Goal: Check status: Check status

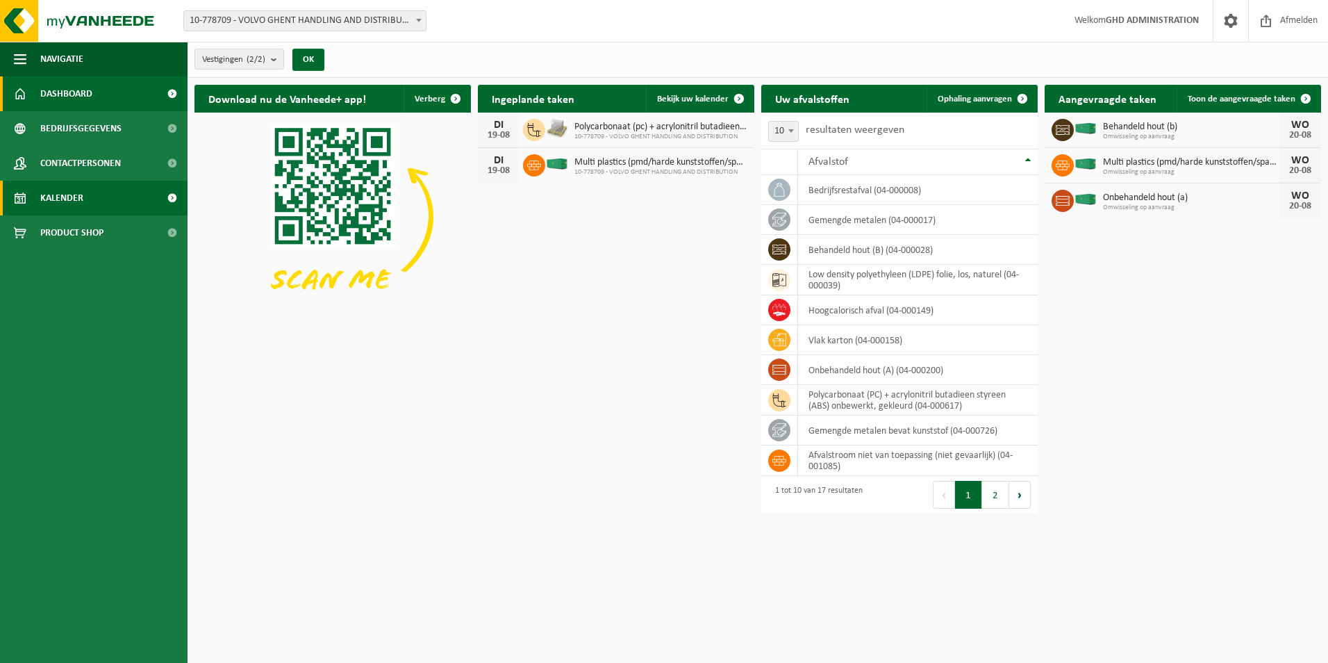
click at [73, 195] on span "Kalender" at bounding box center [61, 198] width 43 height 35
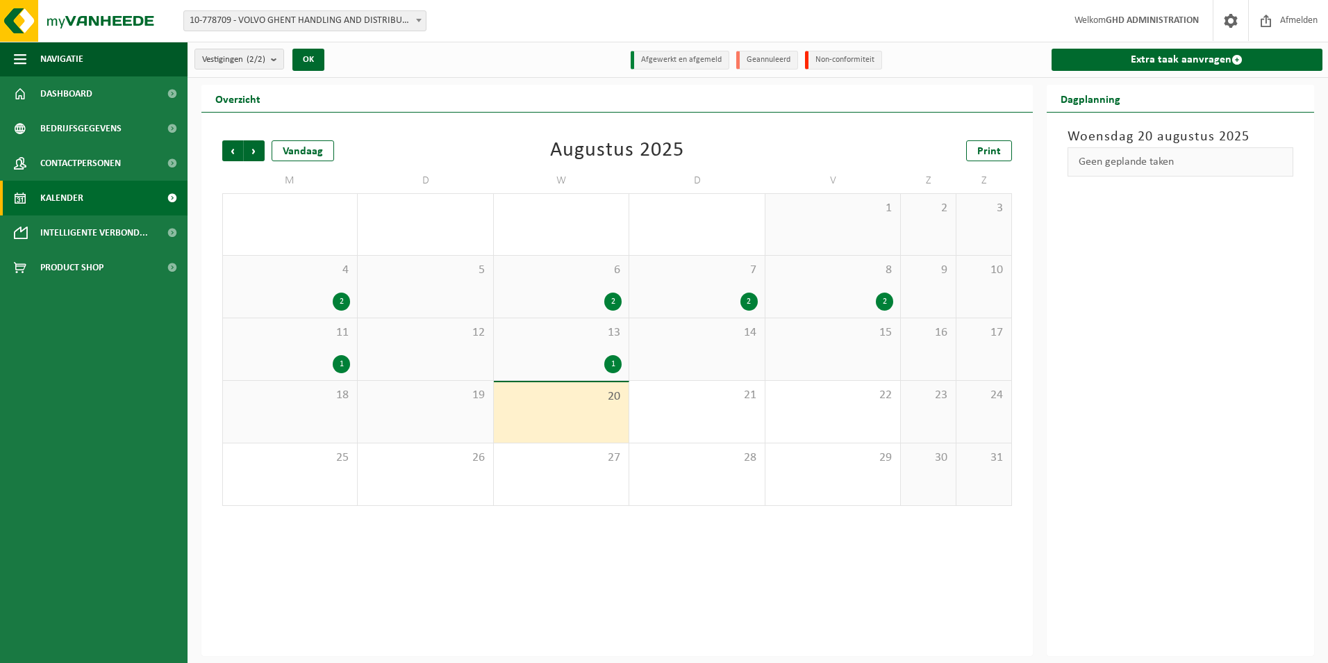
click at [469, 410] on div "19" at bounding box center [425, 412] width 135 height 62
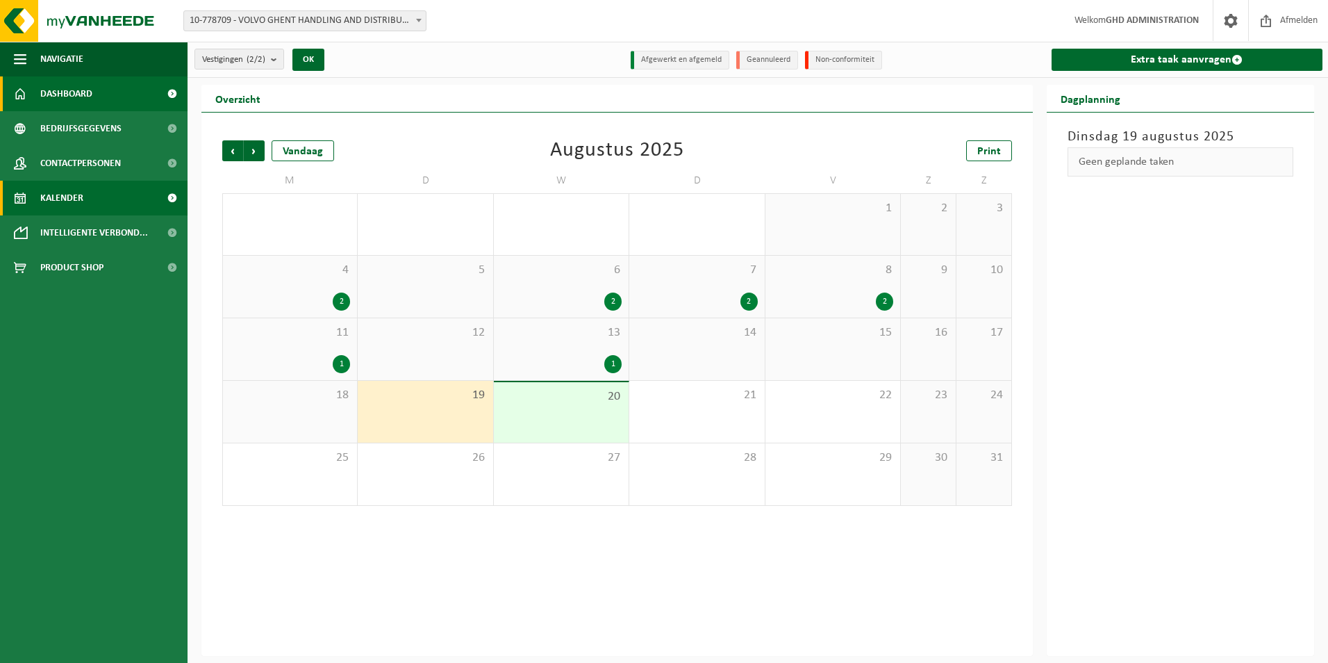
click at [88, 99] on span "Dashboard" at bounding box center [66, 93] width 52 height 35
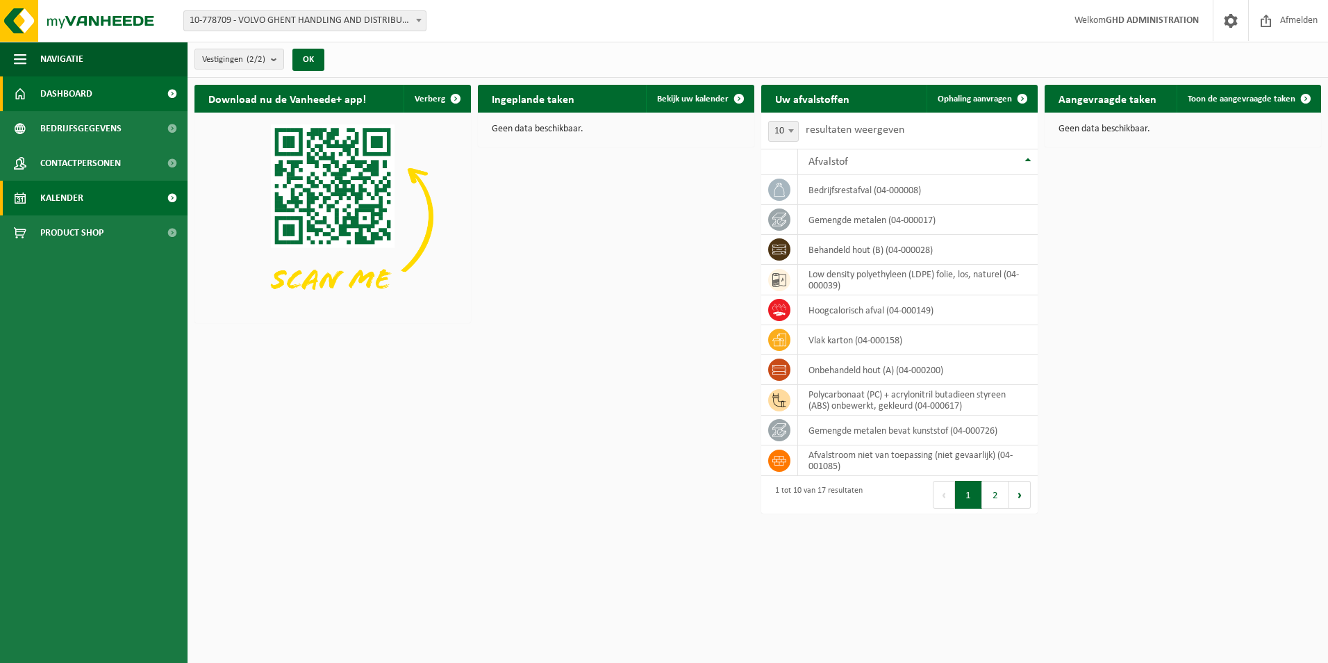
click at [83, 202] on span "Kalender" at bounding box center [61, 198] width 43 height 35
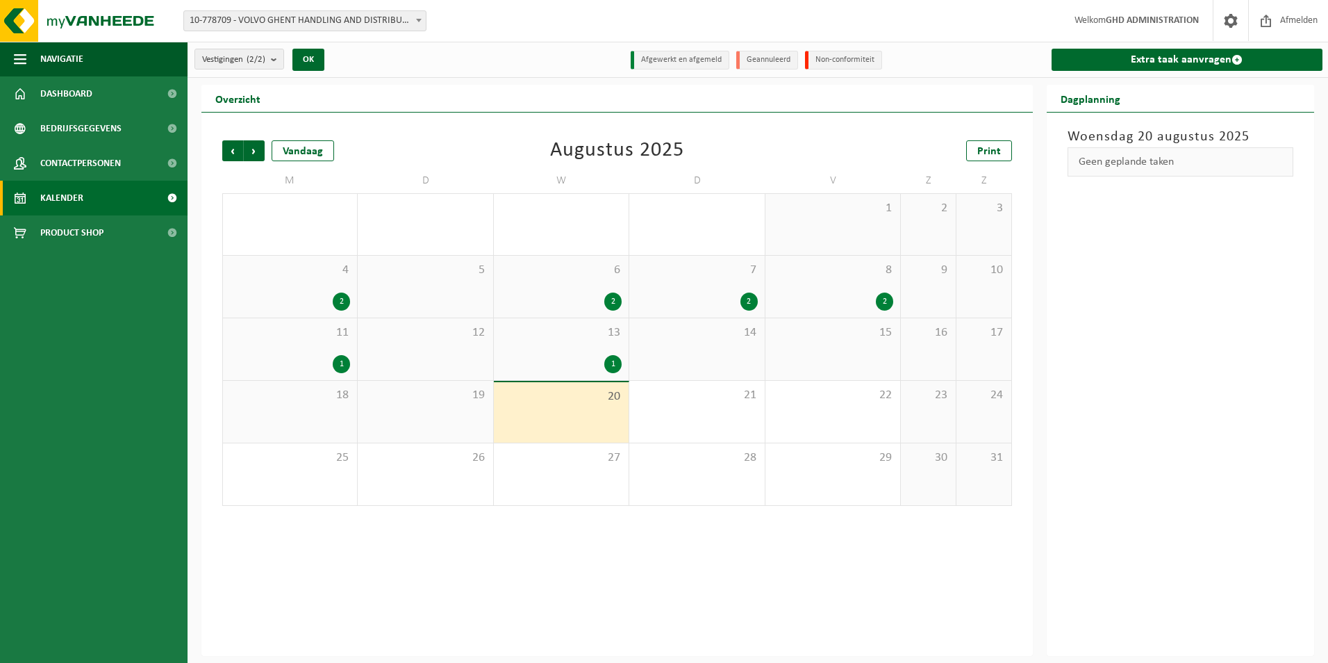
click at [459, 411] on div "19" at bounding box center [425, 412] width 135 height 62
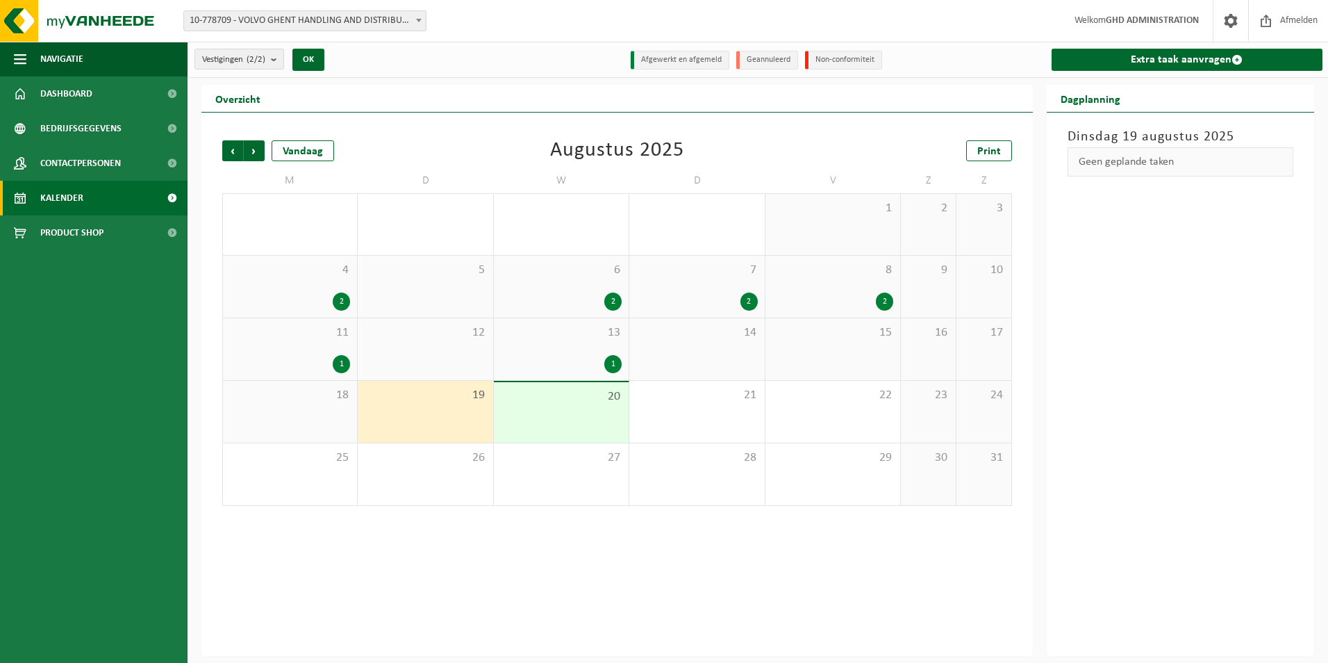
click at [255, 355] on div "1" at bounding box center [290, 364] width 120 height 18
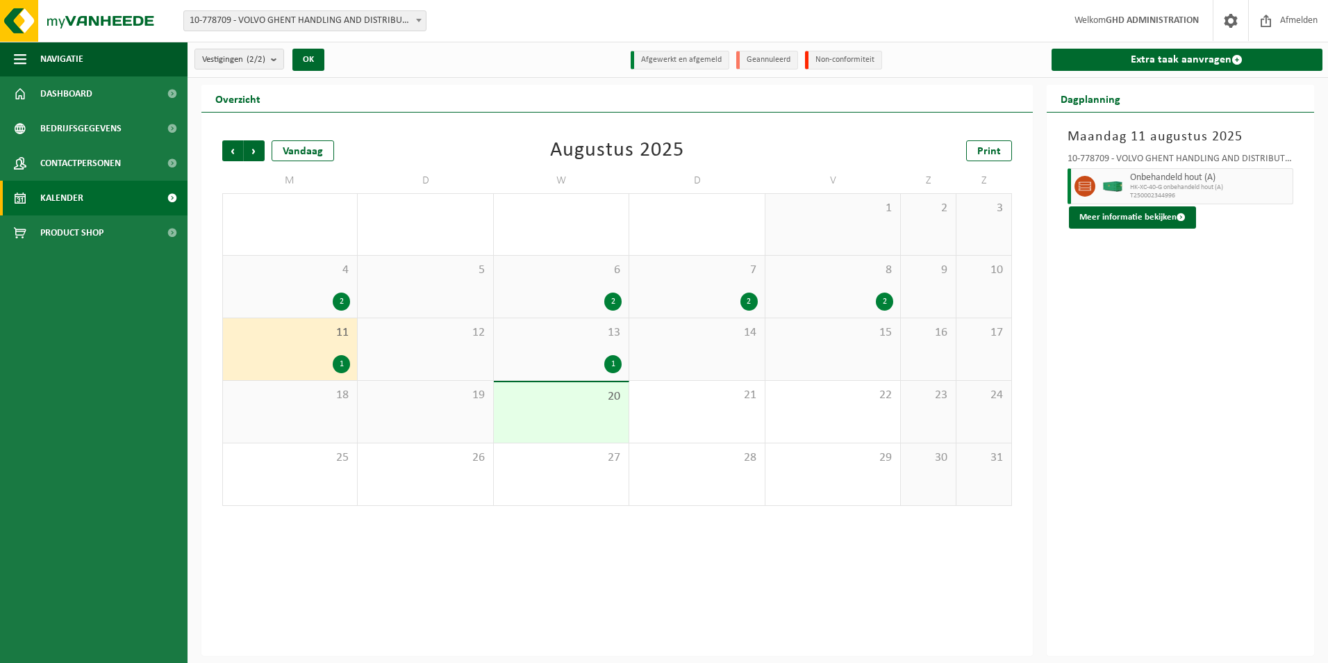
click at [484, 390] on span "19" at bounding box center [425, 395] width 121 height 15
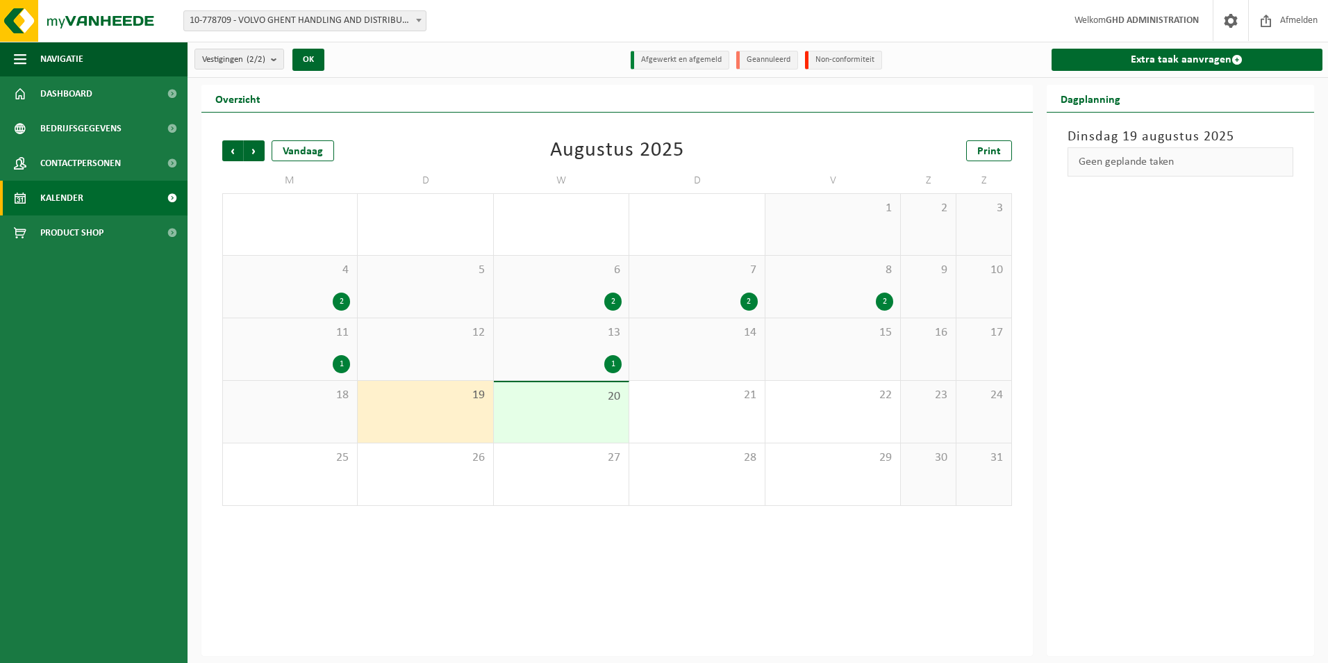
click at [589, 362] on div "1" at bounding box center [561, 364] width 121 height 18
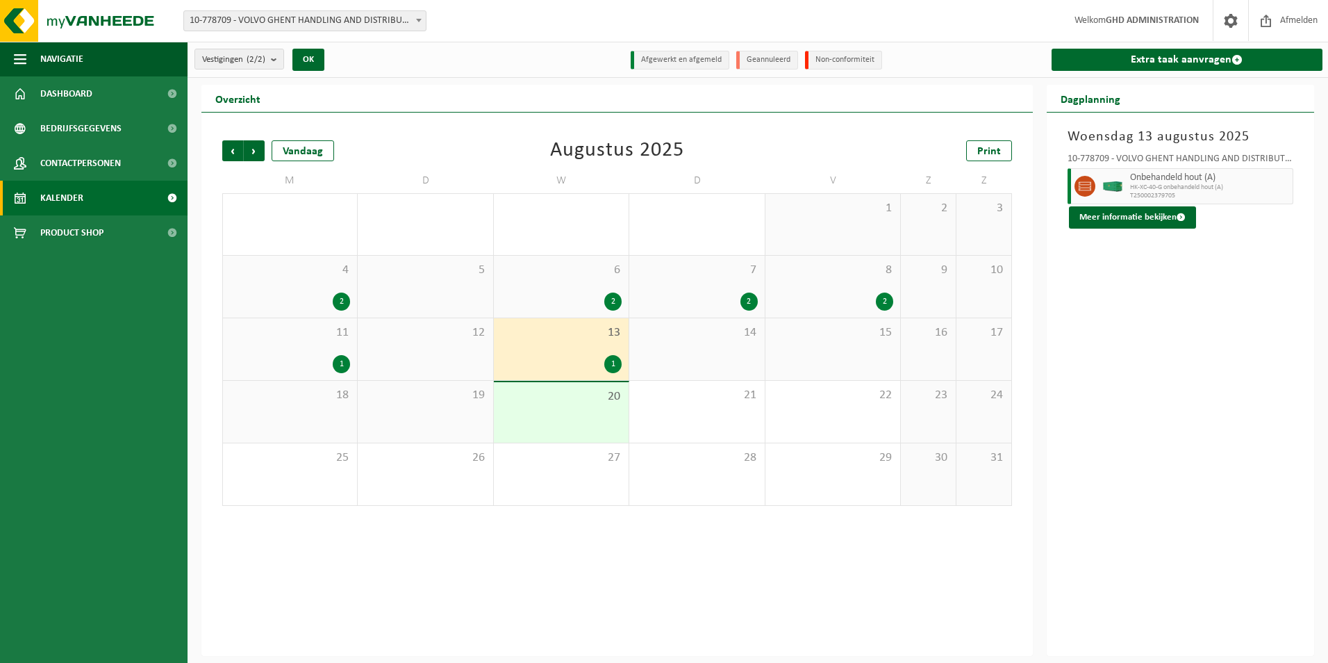
click at [468, 412] on div "19" at bounding box center [425, 412] width 135 height 62
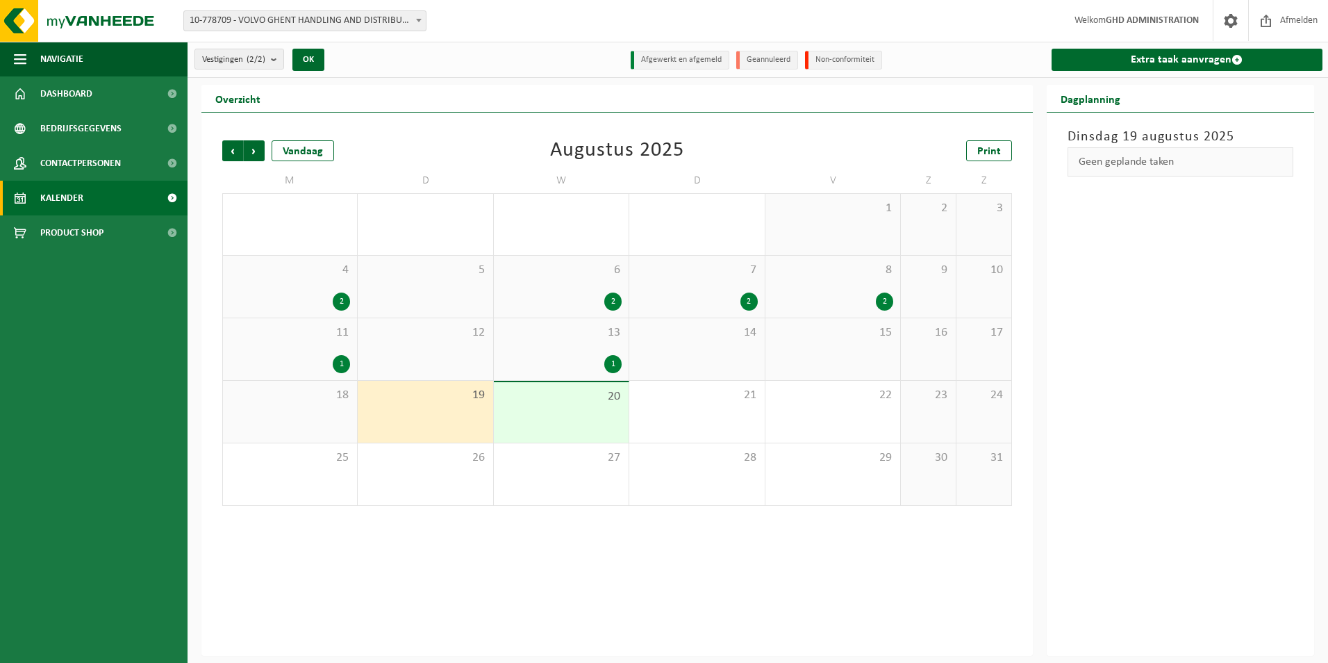
click at [732, 295] on div "2" at bounding box center [696, 301] width 121 height 18
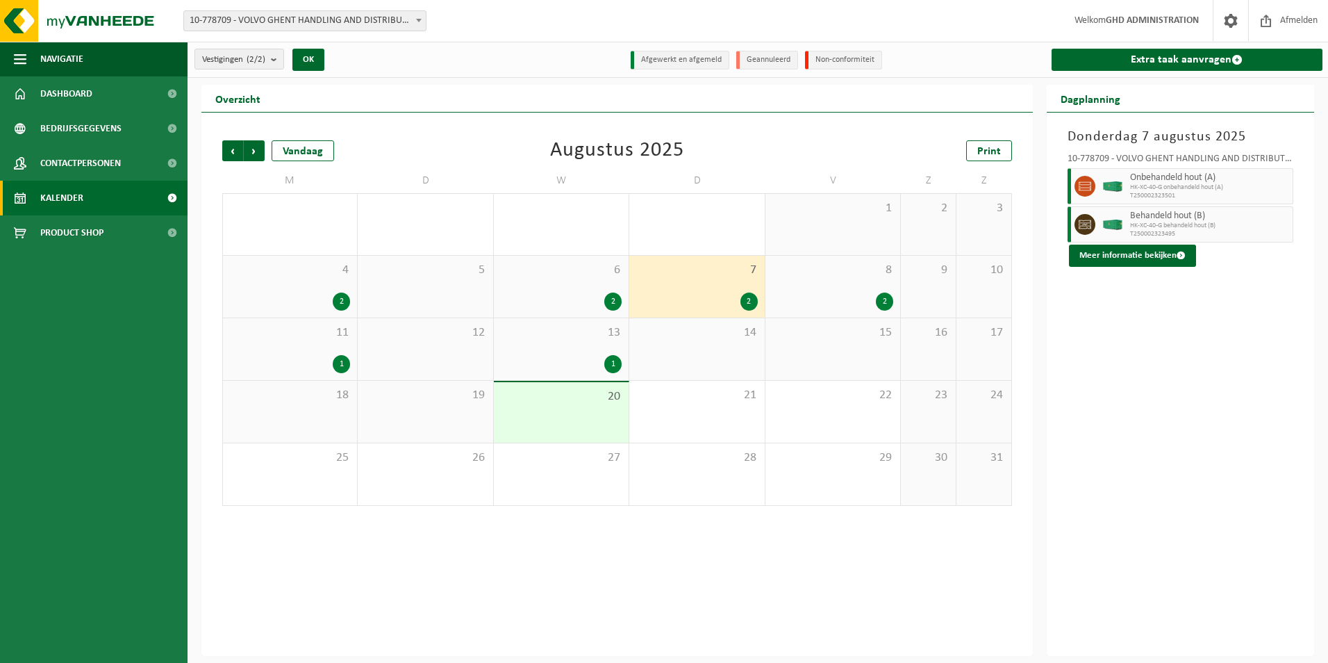
click at [858, 285] on div "8 2" at bounding box center [833, 287] width 135 height 62
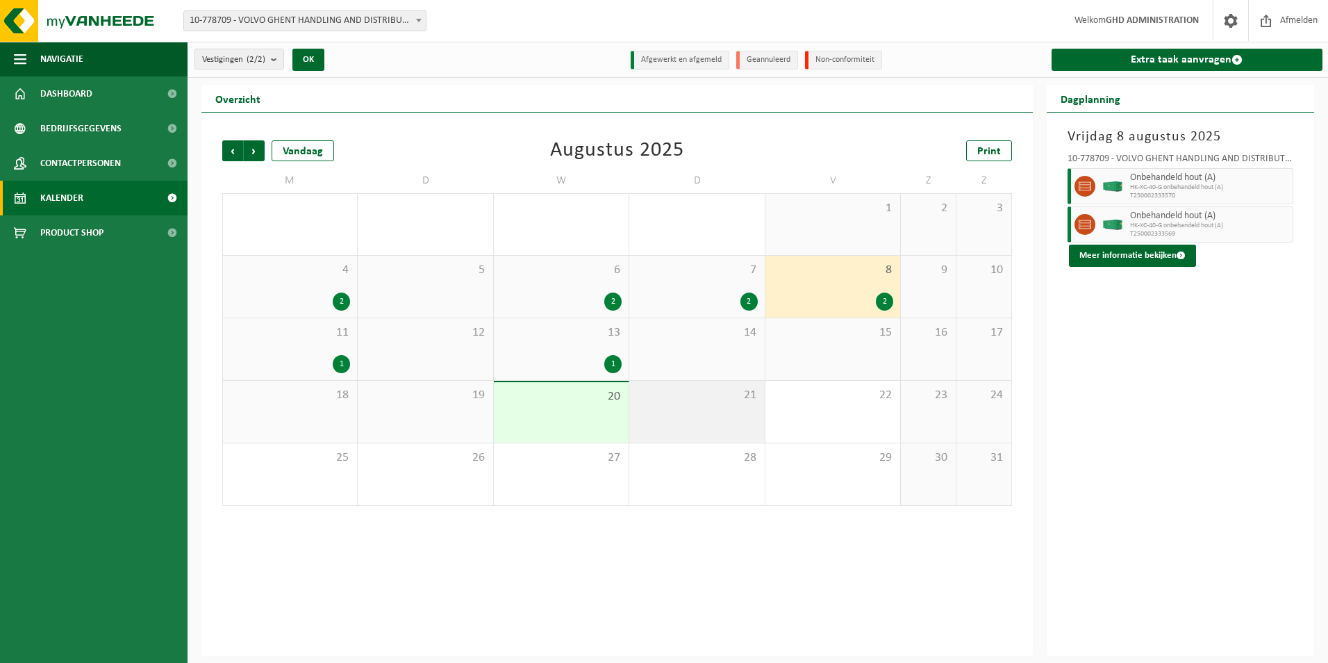
click at [708, 402] on span "21" at bounding box center [696, 395] width 121 height 15
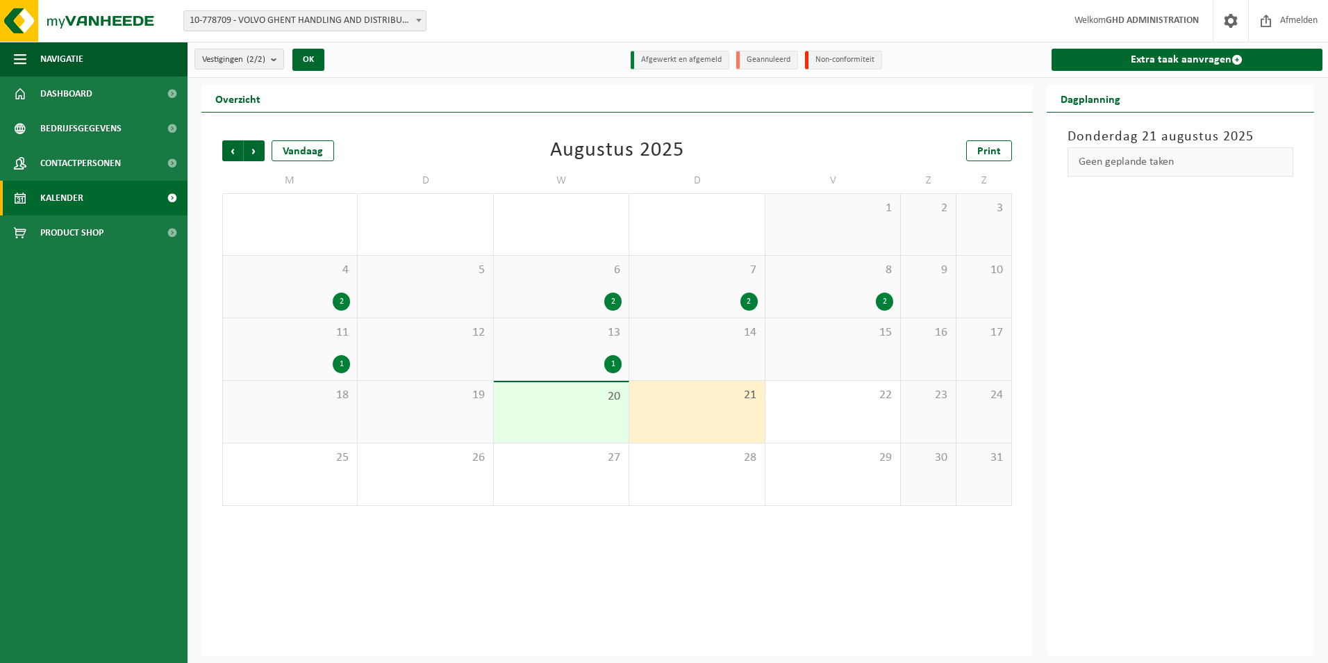
click at [591, 406] on div "20" at bounding box center [561, 412] width 135 height 60
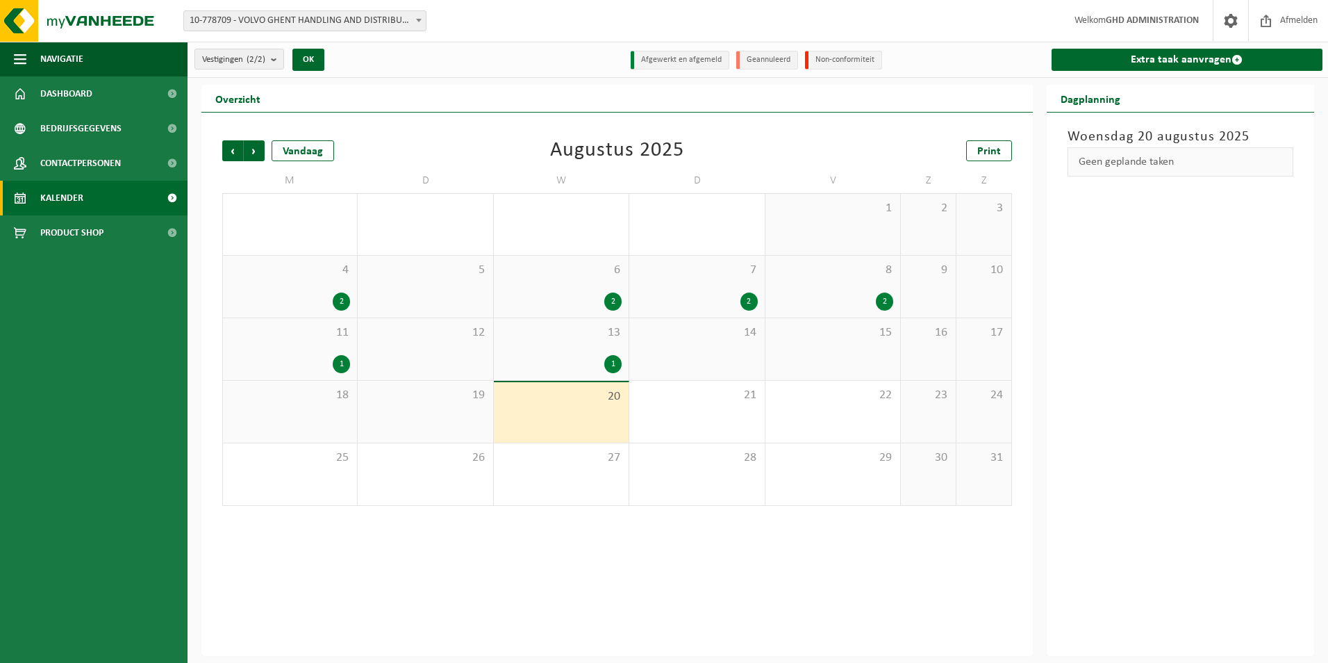
click at [393, 424] on div "19" at bounding box center [425, 412] width 135 height 62
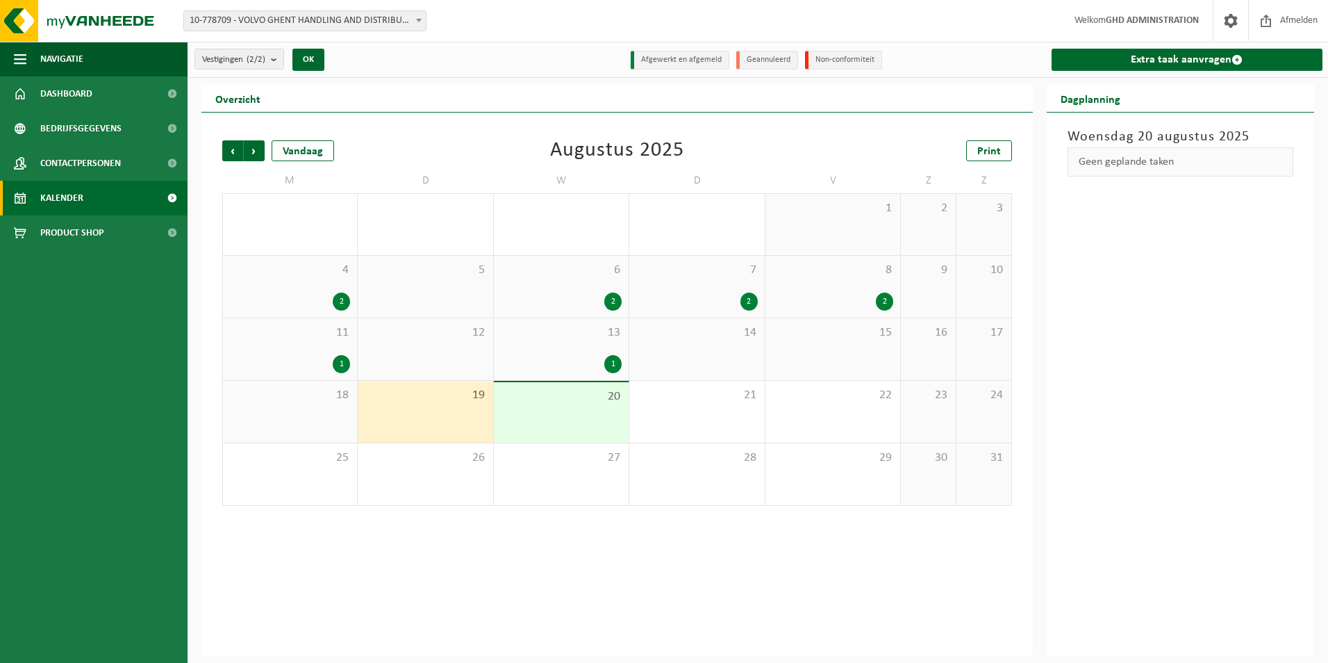
click at [341, 415] on div "18" at bounding box center [290, 412] width 134 height 62
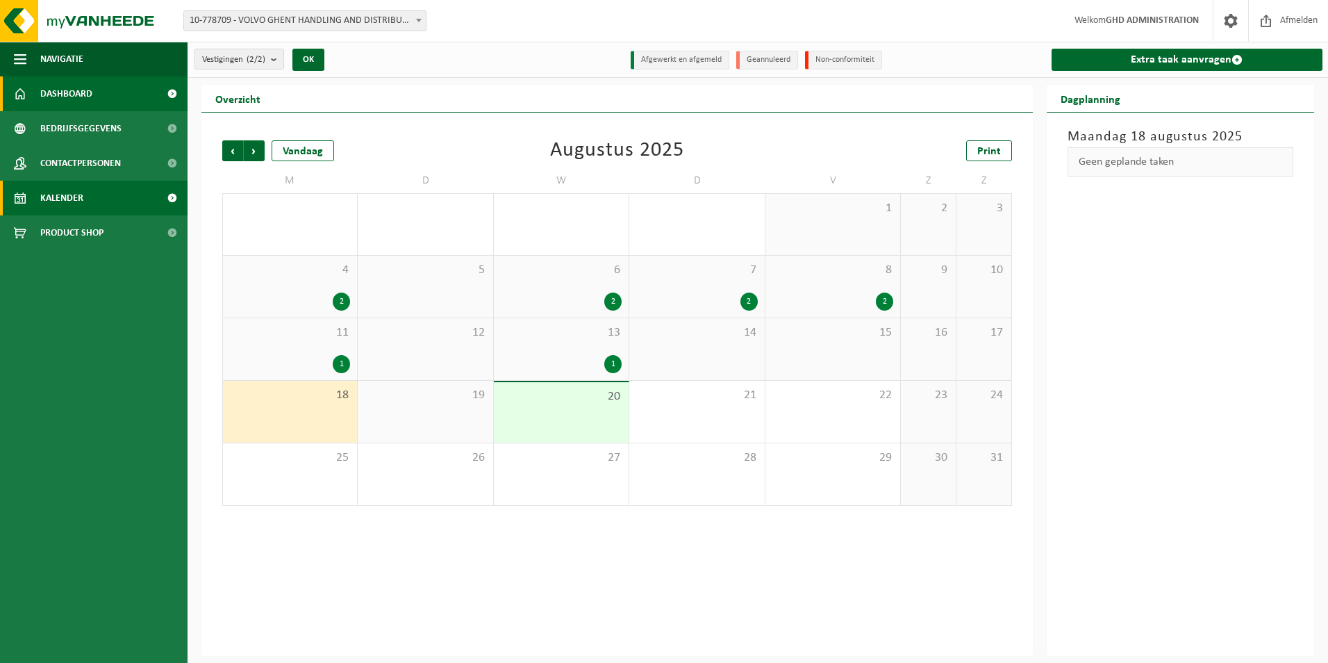
click at [65, 87] on span "Dashboard" at bounding box center [66, 93] width 52 height 35
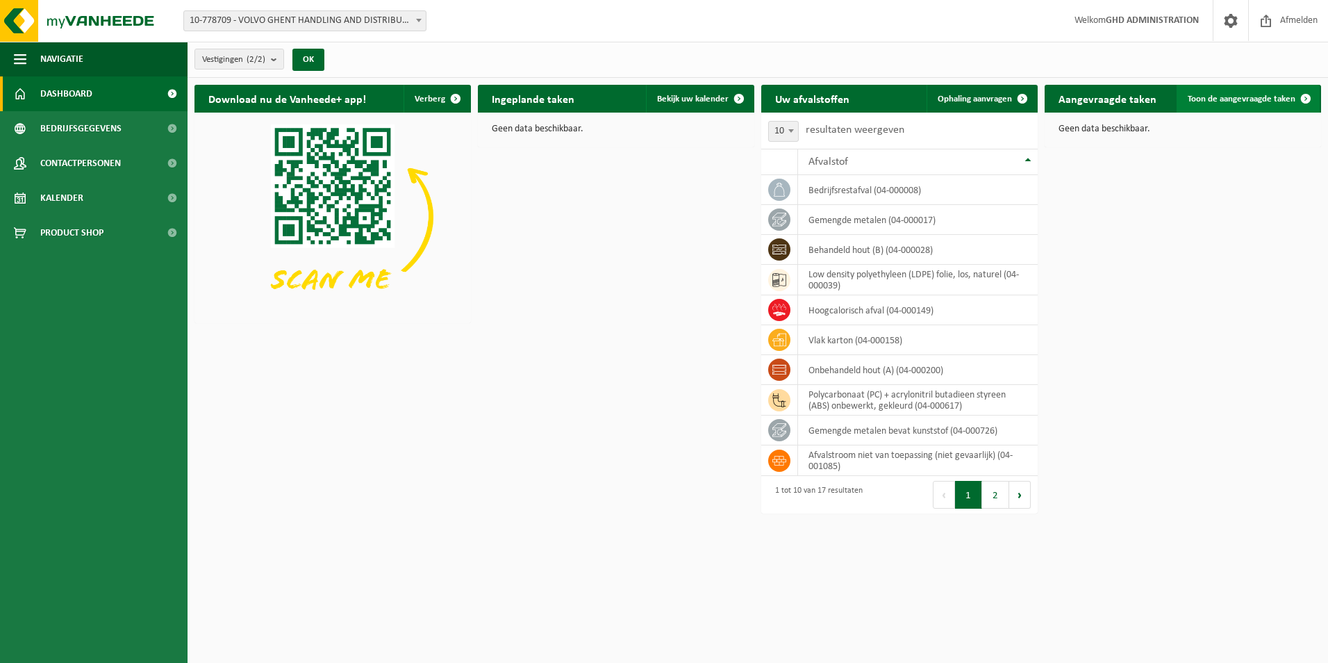
click at [1263, 105] on link "Toon de aangevraagde taken" at bounding box center [1248, 99] width 143 height 28
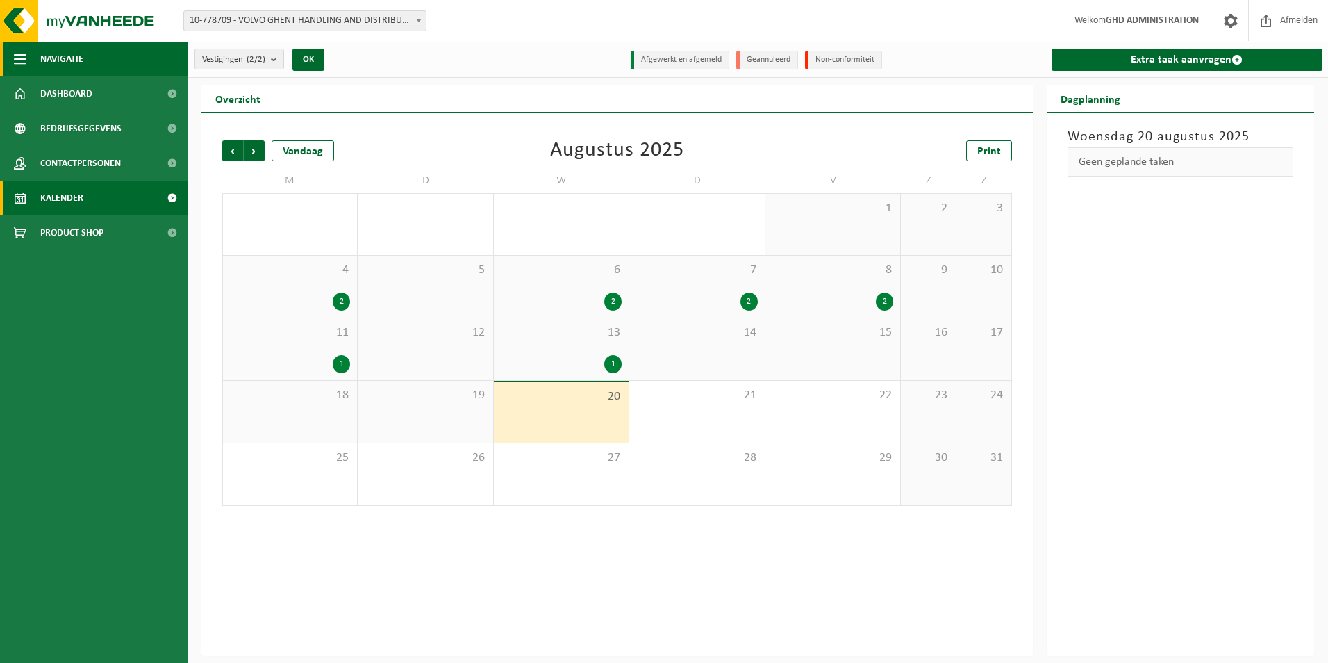
click at [69, 58] on span "Navigatie" at bounding box center [61, 59] width 43 height 35
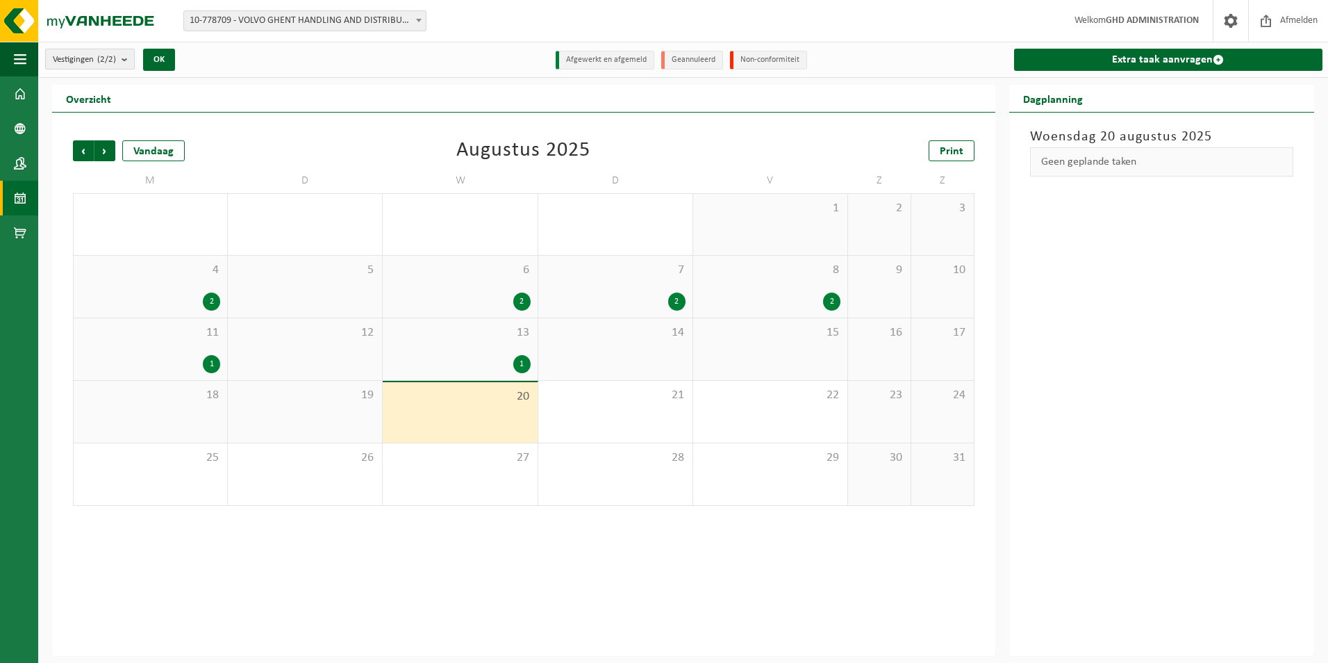
click at [69, 59] on span "Vestigingen (2/2)" at bounding box center [84, 59] width 63 height 21
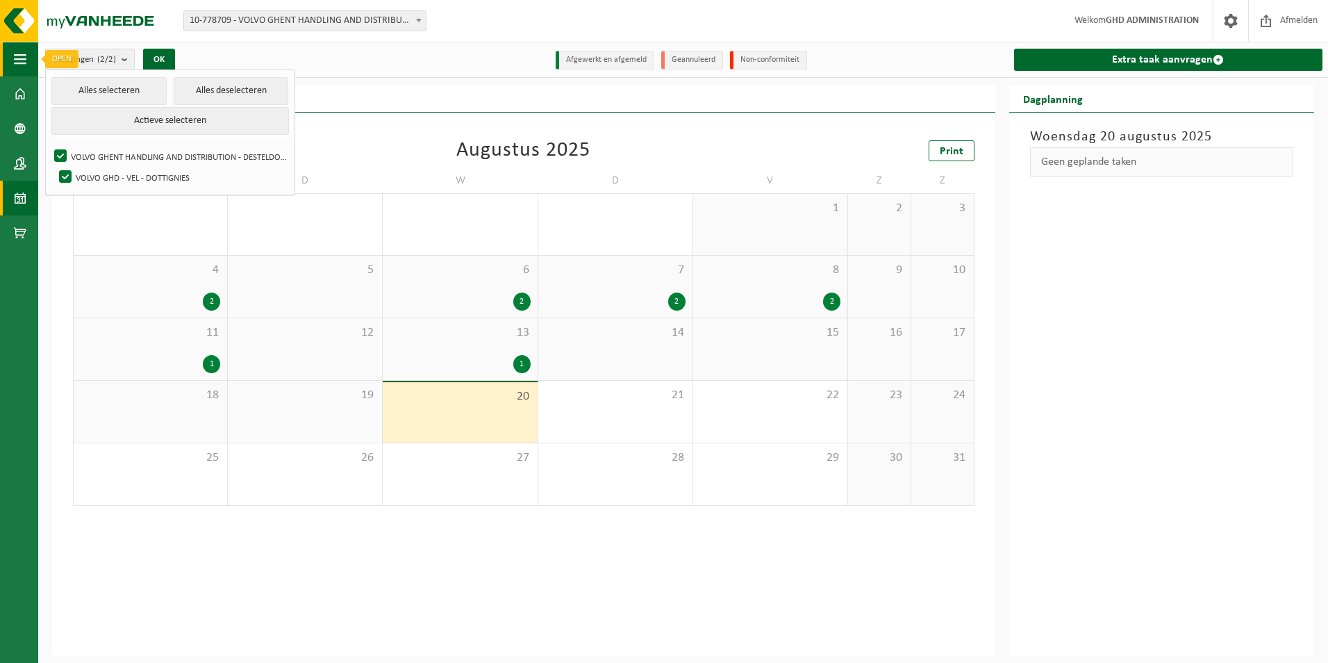
click at [33, 56] on button "Navigatie" at bounding box center [19, 59] width 38 height 35
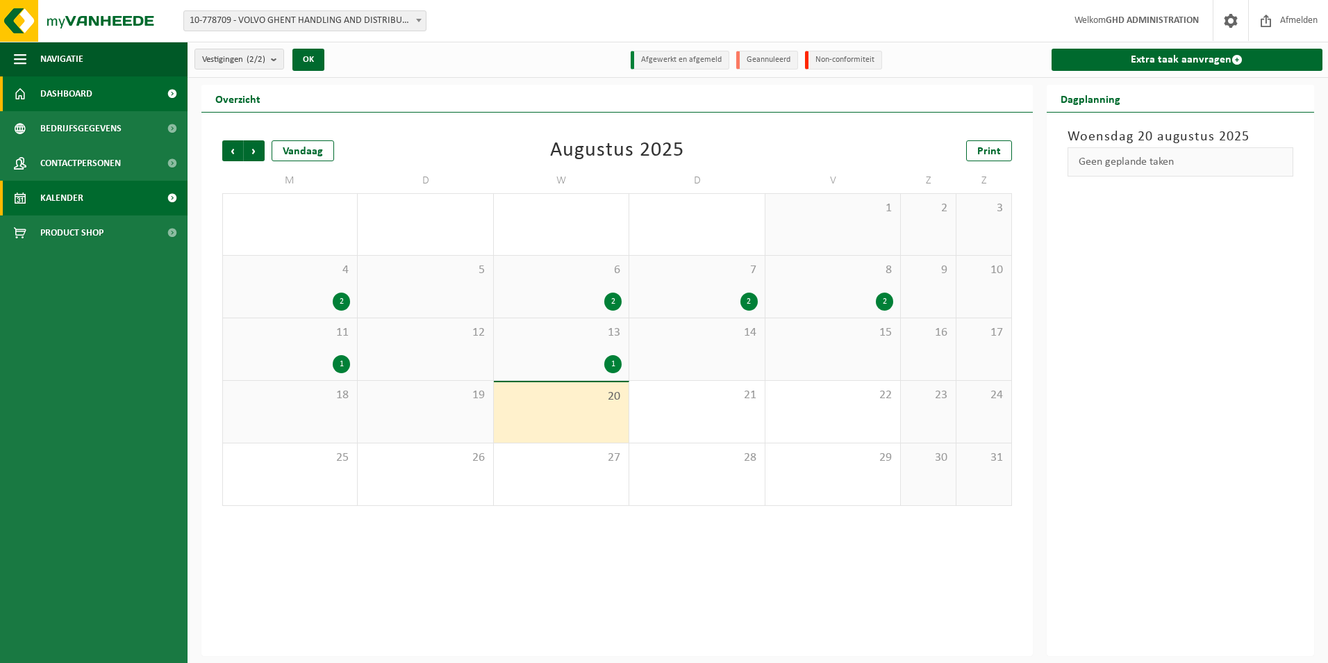
click at [74, 98] on span "Dashboard" at bounding box center [66, 93] width 52 height 35
